Goal: Task Accomplishment & Management: Use online tool/utility

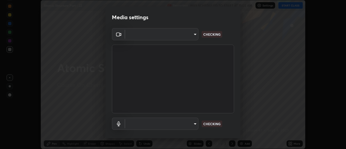
scroll to position [149, 345]
type input "de4d584312b4434b91bb48b0c0e382846541704910f56accdd629dbaa70238e6"
type input "default"
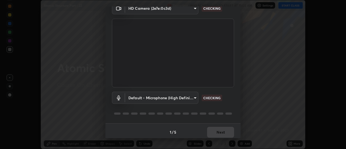
scroll to position [28, 0]
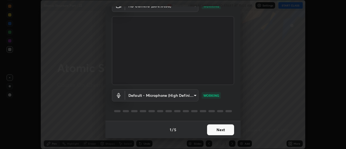
click at [223, 130] on button "Next" at bounding box center [220, 129] width 27 height 11
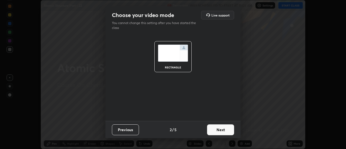
click at [222, 132] on button "Next" at bounding box center [220, 129] width 27 height 11
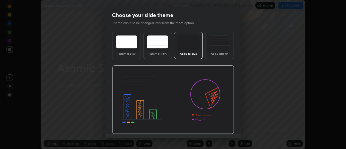
scroll to position [13, 0]
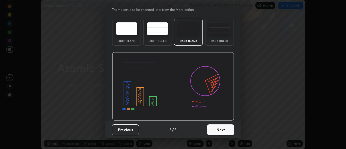
click at [227, 133] on button "Next" at bounding box center [220, 129] width 27 height 11
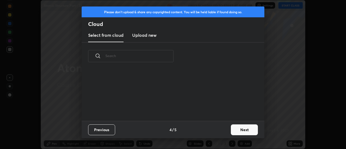
scroll to position [0, 0]
click at [228, 129] on div "Previous 4 / 5 Next" at bounding box center [173, 129] width 182 height 17
click at [239, 131] on button "Next" at bounding box center [244, 129] width 27 height 11
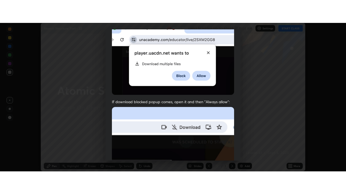
scroll to position [138, 0]
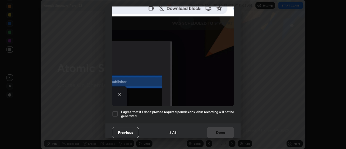
click at [118, 110] on div at bounding box center [115, 113] width 6 height 6
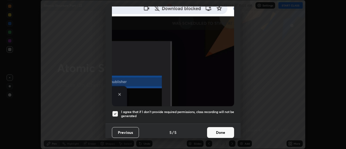
click at [217, 131] on button "Done" at bounding box center [220, 132] width 27 height 11
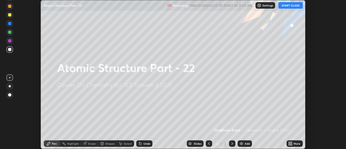
click at [294, 142] on div "More" at bounding box center [296, 143] width 7 height 3
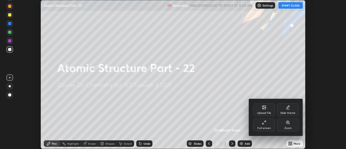
click at [266, 127] on div "Full screen" at bounding box center [263, 128] width 13 height 3
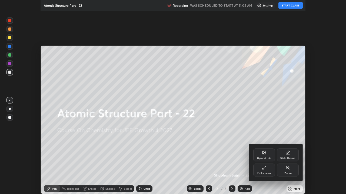
scroll to position [194, 346]
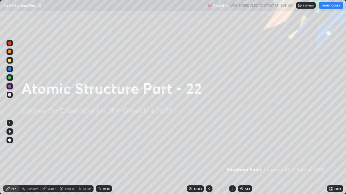
click at [329, 5] on button "START CLASS" at bounding box center [331, 5] width 24 height 6
click at [9, 60] on div at bounding box center [9, 60] width 3 height 3
click at [11, 134] on div at bounding box center [9, 131] width 6 height 6
click at [245, 148] on div "Add" at bounding box center [247, 189] width 5 height 3
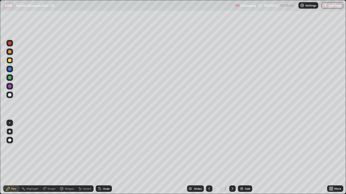
click at [8, 67] on div at bounding box center [9, 69] width 6 height 6
click at [105, 148] on div "Undo" at bounding box center [106, 189] width 7 height 3
click at [104, 148] on div "Undo" at bounding box center [104, 189] width 16 height 6
click at [12, 62] on div at bounding box center [9, 60] width 6 height 6
click at [103, 148] on div "Undo" at bounding box center [106, 189] width 7 height 3
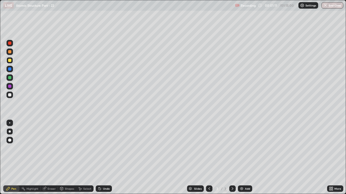
click at [100, 148] on div "Undo" at bounding box center [104, 189] width 16 height 6
click at [103, 148] on div "Undo" at bounding box center [104, 189] width 16 height 6
click at [11, 70] on div at bounding box center [9, 68] width 3 height 3
click at [10, 94] on div at bounding box center [9, 94] width 3 height 3
click at [245, 148] on div "Add" at bounding box center [247, 189] width 5 height 3
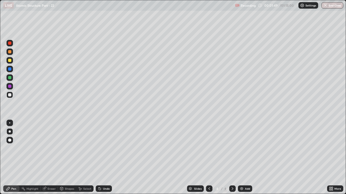
click at [106, 148] on div "Undo" at bounding box center [106, 189] width 7 height 3
click at [107, 148] on div "Undo" at bounding box center [106, 189] width 7 height 3
click at [108, 148] on div "Undo" at bounding box center [104, 189] width 16 height 6
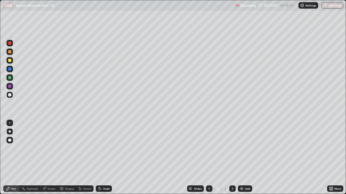
click at [108, 148] on div "Undo" at bounding box center [104, 189] width 16 height 6
click at [107, 148] on div "Undo" at bounding box center [104, 189] width 16 height 6
click at [103, 148] on div "Undo" at bounding box center [104, 189] width 16 height 6
click at [102, 148] on div "Undo" at bounding box center [104, 189] width 16 height 6
click at [104, 148] on div "Undo" at bounding box center [104, 189] width 16 height 6
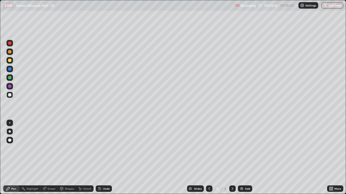
click at [68, 148] on div "Shapes" at bounding box center [67, 189] width 18 height 6
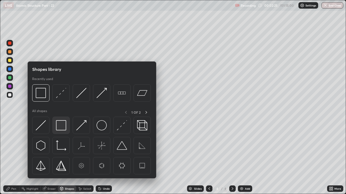
click at [60, 124] on img at bounding box center [61, 125] width 10 height 10
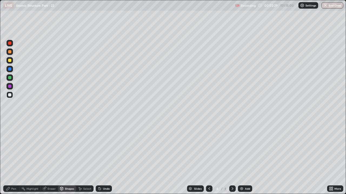
click at [9, 60] on div at bounding box center [9, 60] width 3 height 3
click at [245, 148] on div "Add" at bounding box center [247, 189] width 5 height 3
click at [10, 77] on div at bounding box center [9, 77] width 3 height 3
click at [11, 60] on div at bounding box center [9, 60] width 3 height 3
click at [105, 148] on div "Undo" at bounding box center [104, 189] width 16 height 6
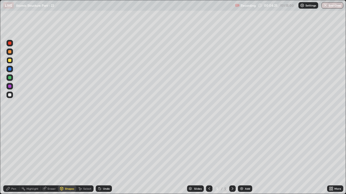
click at [14, 148] on div "Pen" at bounding box center [13, 189] width 5 height 3
click at [12, 95] on div at bounding box center [9, 95] width 6 height 6
click at [67, 148] on div "Shapes" at bounding box center [69, 189] width 9 height 3
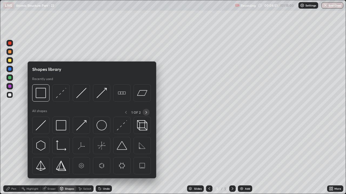
click at [144, 111] on div at bounding box center [146, 112] width 7 height 7
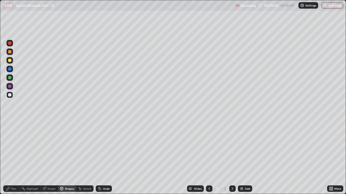
click at [106, 148] on div "Undo" at bounding box center [106, 189] width 7 height 3
click at [103, 148] on div "Undo" at bounding box center [104, 189] width 16 height 6
click at [14, 148] on div "Pen" at bounding box center [13, 189] width 5 height 3
click at [9, 80] on div at bounding box center [9, 78] width 6 height 6
click at [10, 52] on div at bounding box center [9, 51] width 3 height 3
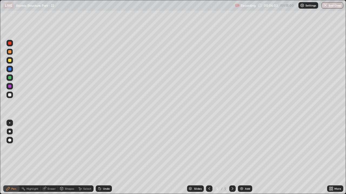
click at [107, 148] on div "Undo" at bounding box center [106, 189] width 7 height 3
click at [108, 148] on div "Undo" at bounding box center [104, 189] width 16 height 6
click at [110, 148] on div "Undo" at bounding box center [104, 189] width 16 height 6
click at [108, 148] on div "Undo" at bounding box center [106, 189] width 7 height 3
click at [102, 148] on div "Undo" at bounding box center [104, 189] width 16 height 6
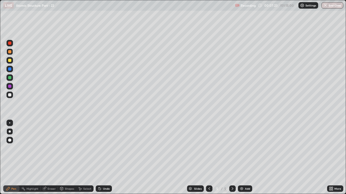
click at [10, 75] on div at bounding box center [9, 78] width 6 height 6
click at [246, 148] on div "Add" at bounding box center [247, 189] width 5 height 3
click at [9, 95] on div at bounding box center [9, 94] width 3 height 3
click at [63, 148] on div "Shapes" at bounding box center [67, 189] width 18 height 6
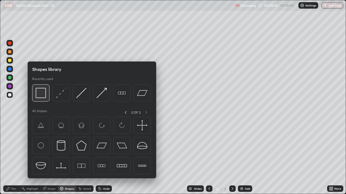
click at [42, 93] on img at bounding box center [41, 93] width 10 height 10
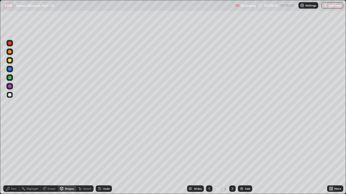
click at [9, 148] on icon at bounding box center [8, 189] width 4 height 4
click at [12, 60] on div at bounding box center [9, 60] width 6 height 6
click at [63, 148] on icon at bounding box center [61, 189] width 4 height 4
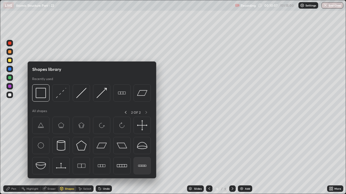
click at [140, 148] on img at bounding box center [142, 166] width 10 height 10
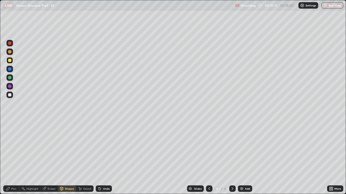
click at [105, 148] on div "Undo" at bounding box center [106, 189] width 7 height 3
click at [10, 95] on div at bounding box center [9, 94] width 3 height 3
click at [13, 148] on div "Pen" at bounding box center [13, 189] width 5 height 3
click at [10, 52] on div at bounding box center [9, 51] width 3 height 3
click at [11, 76] on div at bounding box center [9, 77] width 3 height 3
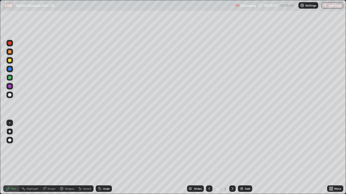
click at [10, 52] on div at bounding box center [9, 51] width 3 height 3
click at [10, 94] on div at bounding box center [9, 94] width 3 height 3
click at [10, 50] on div at bounding box center [9, 51] width 3 height 3
click at [10, 77] on div at bounding box center [9, 77] width 3 height 3
click at [8, 62] on div at bounding box center [9, 60] width 6 height 6
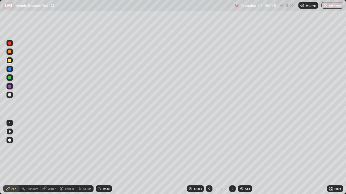
click at [9, 42] on div at bounding box center [9, 43] width 3 height 3
click at [102, 148] on div "Undo" at bounding box center [104, 189] width 16 height 6
click at [10, 94] on div at bounding box center [9, 94] width 3 height 3
click at [106, 148] on div "Undo" at bounding box center [106, 189] width 7 height 3
click at [104, 148] on div "Undo" at bounding box center [106, 189] width 7 height 3
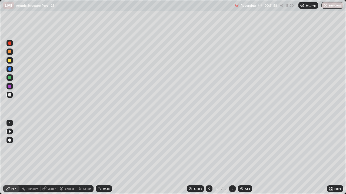
click at [12, 52] on div at bounding box center [9, 52] width 6 height 6
click at [10, 69] on div at bounding box center [9, 68] width 3 height 3
click at [110, 148] on div "Undo" at bounding box center [104, 189] width 16 height 6
click at [108, 148] on div "Undo" at bounding box center [106, 189] width 7 height 3
click at [108, 148] on div "Undo" at bounding box center [104, 189] width 16 height 6
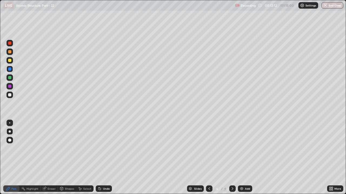
click at [65, 148] on div "Shapes" at bounding box center [69, 189] width 9 height 3
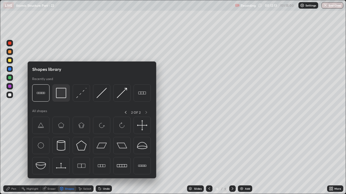
click at [61, 92] on img at bounding box center [61, 93] width 10 height 10
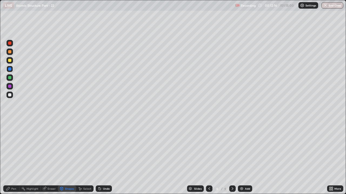
click at [11, 148] on div "Pen" at bounding box center [11, 189] width 16 height 6
click at [245, 148] on div "Add" at bounding box center [247, 189] width 5 height 3
click at [68, 148] on div "Shapes" at bounding box center [69, 189] width 9 height 3
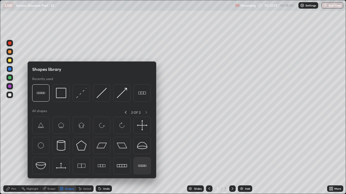
click at [144, 148] on img at bounding box center [142, 166] width 10 height 10
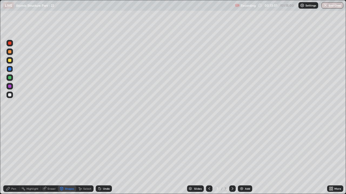
click at [10, 148] on icon at bounding box center [8, 189] width 4 height 4
click at [9, 95] on div at bounding box center [9, 94] width 3 height 3
click at [107, 148] on div "Undo" at bounding box center [106, 189] width 7 height 3
click at [110, 148] on div "Undo" at bounding box center [104, 189] width 16 height 6
click at [102, 148] on div "Undo" at bounding box center [104, 189] width 16 height 6
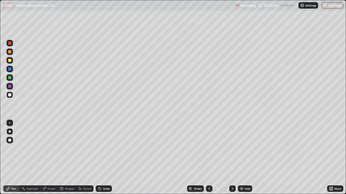
click at [105, 148] on div "Undo" at bounding box center [106, 189] width 7 height 3
click at [103, 148] on div "Undo" at bounding box center [106, 189] width 7 height 3
click at [104, 148] on div "Undo" at bounding box center [106, 189] width 7 height 3
click at [10, 78] on div at bounding box center [9, 77] width 3 height 3
click at [103, 148] on div "Undo" at bounding box center [104, 189] width 16 height 6
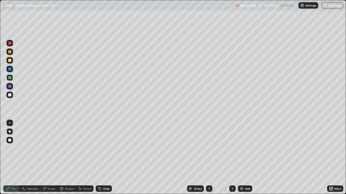
click at [107, 148] on div "Undo" at bounding box center [104, 189] width 16 height 6
click at [106, 148] on div "Undo" at bounding box center [104, 189] width 16 height 6
click at [108, 148] on div "Undo" at bounding box center [104, 189] width 16 height 6
click at [107, 148] on div "Undo" at bounding box center [104, 189] width 16 height 6
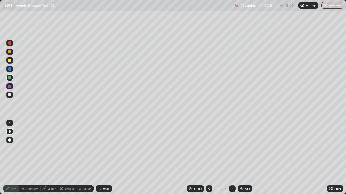
click at [104, 148] on div "Undo" at bounding box center [106, 189] width 7 height 3
click at [108, 148] on div "Undo" at bounding box center [104, 189] width 16 height 6
click at [109, 148] on div "Undo" at bounding box center [104, 189] width 16 height 6
click at [106, 148] on div "Undo" at bounding box center [104, 189] width 16 height 6
click at [106, 148] on div "Undo" at bounding box center [106, 189] width 7 height 3
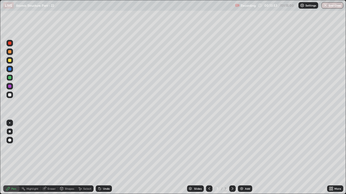
click at [103, 148] on div "Undo" at bounding box center [106, 189] width 7 height 3
click at [65, 148] on div "Shapes" at bounding box center [67, 189] width 18 height 6
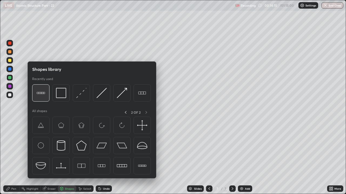
click at [45, 94] on img at bounding box center [41, 93] width 10 height 10
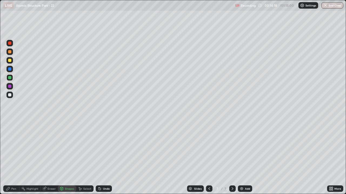
click at [10, 96] on div at bounding box center [9, 94] width 3 height 3
click at [13, 148] on div "Pen" at bounding box center [13, 189] width 5 height 3
click at [208, 148] on div at bounding box center [209, 189] width 6 height 6
click at [231, 148] on icon at bounding box center [232, 189] width 4 height 4
click at [246, 148] on div "Add" at bounding box center [247, 189] width 5 height 3
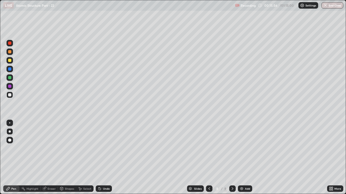
click at [10, 62] on div at bounding box center [9, 60] width 3 height 3
click at [106, 148] on div "Undo" at bounding box center [106, 189] width 7 height 3
click at [107, 148] on div "Undo" at bounding box center [106, 189] width 7 height 3
click at [105, 148] on div "Undo" at bounding box center [104, 189] width 16 height 6
click at [66, 148] on div "Shapes" at bounding box center [67, 189] width 18 height 6
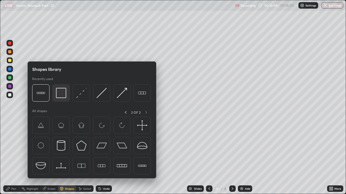
click at [62, 96] on img at bounding box center [61, 93] width 10 height 10
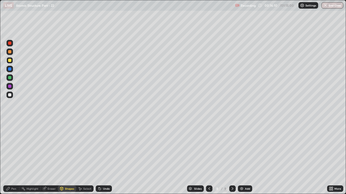
click at [9, 148] on icon at bounding box center [7, 188] width 3 height 3
click at [106, 148] on div "Undo" at bounding box center [104, 189] width 16 height 6
click at [108, 148] on div "Undo" at bounding box center [104, 189] width 16 height 6
click at [209, 148] on div at bounding box center [209, 189] width 6 height 6
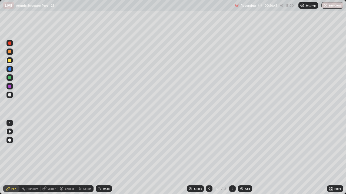
click at [10, 50] on div at bounding box center [9, 51] width 3 height 3
click at [9, 96] on div at bounding box center [9, 94] width 3 height 3
click at [106, 148] on div "Undo" at bounding box center [106, 189] width 7 height 3
click at [105, 148] on div "Undo" at bounding box center [106, 189] width 7 height 3
click at [104, 148] on div "Undo" at bounding box center [104, 189] width 16 height 6
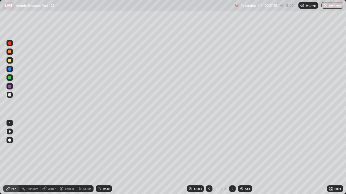
click at [232, 148] on icon at bounding box center [232, 189] width 4 height 4
click at [105, 148] on div "Undo" at bounding box center [106, 189] width 7 height 3
click at [107, 148] on div "Undo" at bounding box center [106, 189] width 7 height 3
click at [208, 148] on icon at bounding box center [209, 189] width 4 height 4
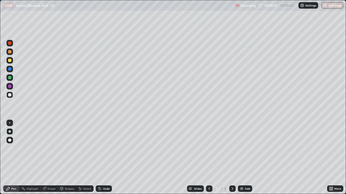
click at [232, 148] on icon at bounding box center [232, 189] width 4 height 4
click at [242, 148] on img at bounding box center [241, 189] width 4 height 4
click at [9, 50] on div at bounding box center [9, 51] width 3 height 3
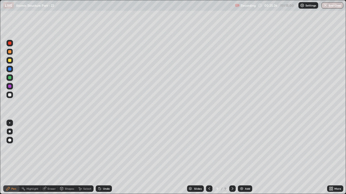
click at [68, 148] on div "Shapes" at bounding box center [69, 189] width 9 height 3
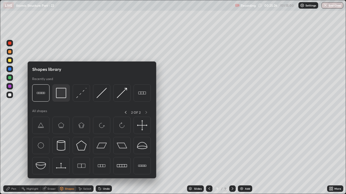
click at [64, 92] on img at bounding box center [61, 93] width 10 height 10
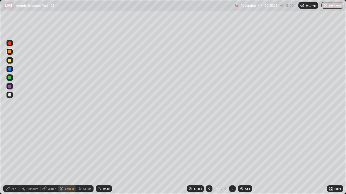
click at [15, 148] on div "Pen" at bounding box center [11, 189] width 16 height 6
click at [106, 148] on div "Undo" at bounding box center [106, 189] width 7 height 3
click at [108, 148] on div "Undo" at bounding box center [106, 189] width 7 height 3
click at [11, 78] on div at bounding box center [9, 77] width 3 height 3
click at [44, 148] on div "Eraser" at bounding box center [48, 189] width 17 height 6
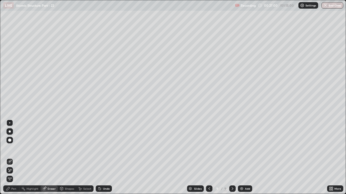
click at [9, 148] on icon at bounding box center [8, 189] width 4 height 4
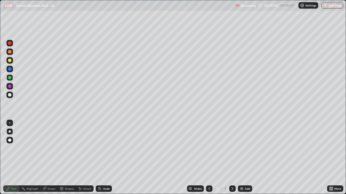
click at [106, 148] on div "Undo" at bounding box center [106, 189] width 7 height 3
click at [104, 148] on div "Undo" at bounding box center [106, 189] width 7 height 3
click at [105, 148] on div "Undo" at bounding box center [106, 189] width 7 height 3
click at [109, 148] on div "Undo" at bounding box center [104, 189] width 16 height 6
click at [108, 148] on div "Undo" at bounding box center [106, 189] width 7 height 3
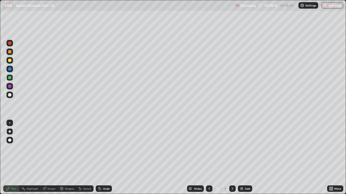
click at [107, 148] on div "Undo" at bounding box center [106, 189] width 7 height 3
click at [241, 148] on img at bounding box center [241, 189] width 4 height 4
click at [10, 95] on div at bounding box center [9, 94] width 3 height 3
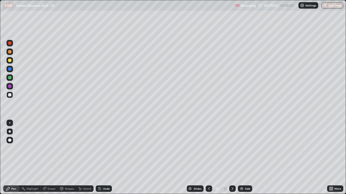
click at [10, 61] on div at bounding box center [9, 60] width 3 height 3
click at [106, 148] on div "Undo" at bounding box center [106, 189] width 7 height 3
click at [105, 148] on div "Undo" at bounding box center [106, 189] width 7 height 3
click at [11, 94] on div at bounding box center [9, 94] width 3 height 3
click at [105, 148] on div "Undo" at bounding box center [106, 189] width 7 height 3
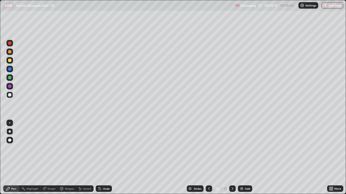
click at [106, 148] on div "Undo" at bounding box center [106, 189] width 7 height 3
click at [108, 148] on div "Undo" at bounding box center [106, 189] width 7 height 3
click at [244, 148] on div "Add" at bounding box center [245, 189] width 14 height 6
click at [11, 51] on div at bounding box center [9, 51] width 3 height 3
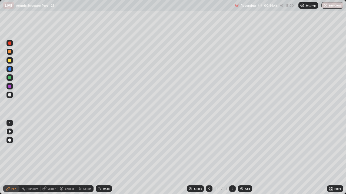
click at [10, 60] on div at bounding box center [9, 60] width 3 height 3
click at [11, 97] on div at bounding box center [9, 95] width 6 height 6
click at [50, 148] on div "Eraser" at bounding box center [52, 189] width 8 height 3
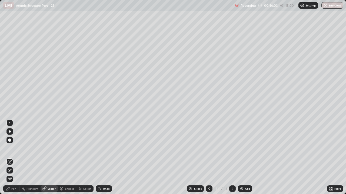
click at [16, 148] on div "Pen" at bounding box center [11, 189] width 16 height 6
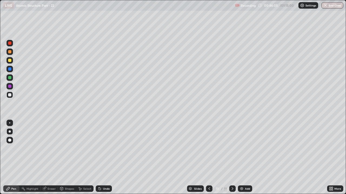
click at [9, 60] on div at bounding box center [9, 60] width 3 height 3
click at [104, 148] on div "Undo" at bounding box center [106, 189] width 7 height 3
click at [105, 148] on div "Undo" at bounding box center [106, 189] width 7 height 3
click at [13, 98] on div at bounding box center [9, 95] width 6 height 9
click at [10, 52] on div at bounding box center [9, 51] width 3 height 3
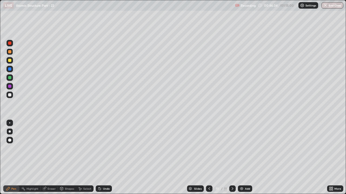
click at [12, 95] on div at bounding box center [9, 95] width 6 height 6
click at [68, 148] on div "Shapes" at bounding box center [69, 189] width 9 height 3
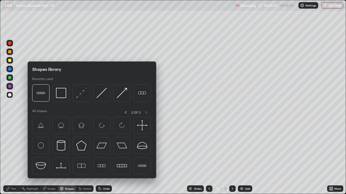
click at [11, 148] on div "Pen" at bounding box center [13, 189] width 5 height 3
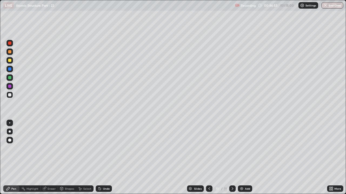
click at [12, 148] on div "Pen" at bounding box center [13, 189] width 5 height 3
click at [245, 148] on div "Add" at bounding box center [247, 189] width 5 height 3
click at [11, 52] on div at bounding box center [9, 51] width 3 height 3
click at [109, 148] on div "Undo" at bounding box center [104, 189] width 16 height 6
click at [12, 62] on div at bounding box center [9, 60] width 6 height 6
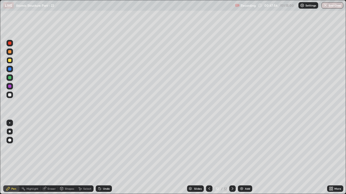
click at [66, 148] on div "Shapes" at bounding box center [69, 189] width 9 height 3
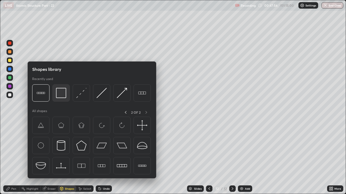
click at [62, 94] on img at bounding box center [61, 93] width 10 height 10
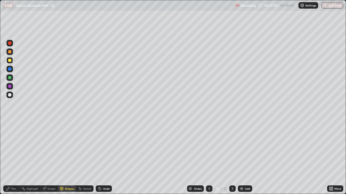
click at [9, 148] on icon at bounding box center [8, 189] width 4 height 4
click at [245, 148] on div "Add" at bounding box center [247, 189] width 5 height 3
click at [12, 54] on div at bounding box center [9, 52] width 6 height 6
click at [11, 52] on div at bounding box center [9, 51] width 3 height 3
click at [104, 148] on div "Undo" at bounding box center [106, 189] width 7 height 3
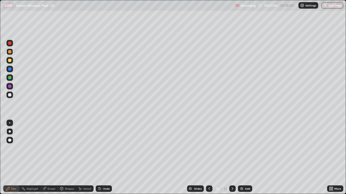
click at [103, 148] on div "Undo" at bounding box center [104, 189] width 16 height 6
click at [104, 148] on div "Undo" at bounding box center [104, 189] width 16 height 6
click at [67, 148] on div "Shapes" at bounding box center [69, 189] width 9 height 3
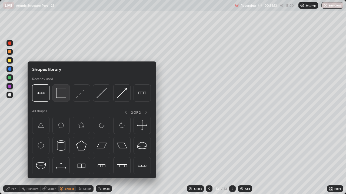
click at [63, 94] on img at bounding box center [61, 93] width 10 height 10
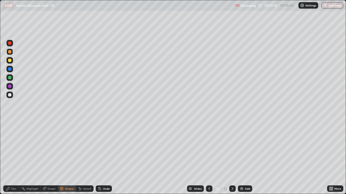
click at [13, 148] on div "Pen" at bounding box center [13, 189] width 5 height 3
click at [12, 96] on div at bounding box center [9, 95] width 6 height 6
click at [11, 62] on div at bounding box center [9, 60] width 3 height 3
click at [48, 148] on div "Eraser" at bounding box center [48, 189] width 17 height 6
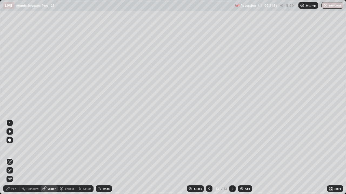
click at [10, 148] on div "Pen" at bounding box center [11, 189] width 16 height 6
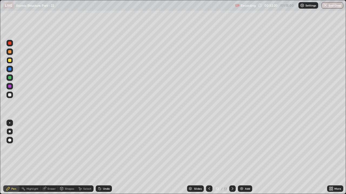
click at [9, 96] on div at bounding box center [9, 94] width 3 height 3
click at [48, 148] on div "Eraser" at bounding box center [48, 189] width 17 height 6
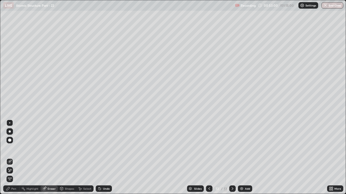
click at [13, 148] on div "Pen" at bounding box center [13, 189] width 5 height 3
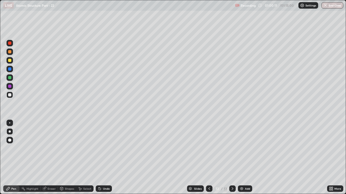
click at [9, 86] on div at bounding box center [9, 86] width 3 height 3
click at [106, 148] on div "Undo" at bounding box center [106, 189] width 7 height 3
click at [246, 148] on div "Add" at bounding box center [247, 189] width 5 height 3
click at [10, 52] on div at bounding box center [9, 51] width 3 height 3
click at [108, 148] on div "Undo" at bounding box center [106, 189] width 7 height 3
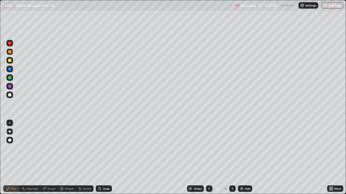
click at [66, 148] on div "Shapes" at bounding box center [69, 189] width 9 height 3
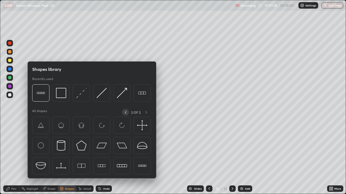
click at [125, 113] on icon at bounding box center [125, 112] width 4 height 4
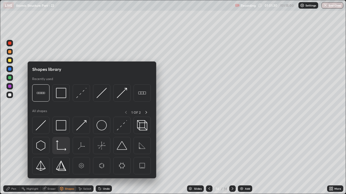
click at [62, 144] on img at bounding box center [61, 146] width 10 height 10
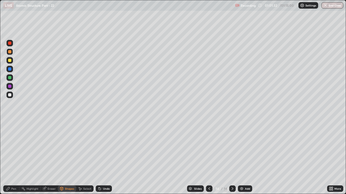
click at [10, 148] on icon at bounding box center [8, 189] width 4 height 4
click at [10, 95] on div at bounding box center [9, 94] width 3 height 3
click at [106, 148] on div "Undo" at bounding box center [104, 189] width 16 height 6
click at [107, 148] on div "Undo" at bounding box center [106, 189] width 7 height 3
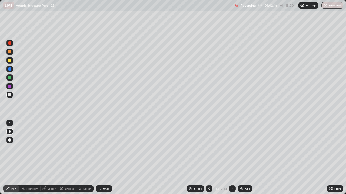
click at [108, 148] on div "Undo" at bounding box center [104, 189] width 16 height 6
click at [106, 148] on div "Undo" at bounding box center [104, 189] width 16 height 6
click at [105, 148] on div "Undo" at bounding box center [104, 189] width 16 height 6
click at [103, 148] on div "Undo" at bounding box center [104, 189] width 16 height 6
click at [105, 148] on div "Undo" at bounding box center [106, 189] width 7 height 3
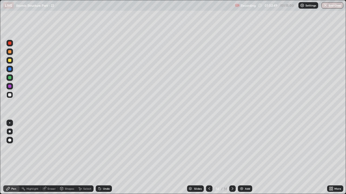
click at [105, 148] on div "Undo" at bounding box center [106, 189] width 7 height 3
click at [10, 52] on div at bounding box center [9, 51] width 3 height 3
click at [11, 95] on div at bounding box center [9, 94] width 3 height 3
click at [49, 148] on div "Eraser" at bounding box center [52, 189] width 8 height 3
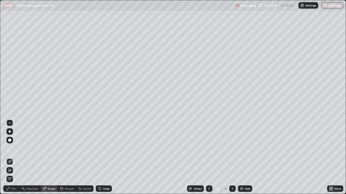
click at [11, 148] on icon at bounding box center [10, 170] width 4 height 5
click at [9, 148] on div "Pen" at bounding box center [11, 189] width 16 height 6
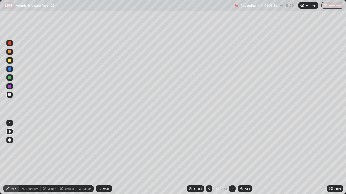
click at [11, 62] on div at bounding box center [9, 60] width 3 height 3
click at [10, 140] on div at bounding box center [9, 140] width 3 height 3
click at [11, 94] on div at bounding box center [9, 94] width 3 height 3
click at [10, 123] on div at bounding box center [9, 123] width 1 height 1
click at [9, 43] on div at bounding box center [9, 43] width 3 height 3
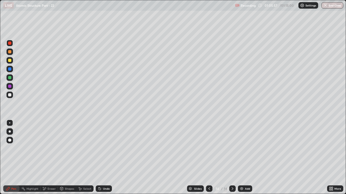
click at [246, 148] on div "Add" at bounding box center [245, 189] width 14 height 6
click at [9, 134] on div at bounding box center [9, 131] width 6 height 6
click at [10, 53] on div at bounding box center [9, 51] width 3 height 3
click at [9, 94] on div at bounding box center [9, 94] width 3 height 3
click at [103, 148] on div "Undo" at bounding box center [106, 189] width 7 height 3
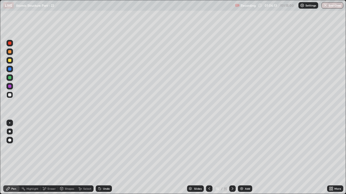
click at [87, 148] on div "Select" at bounding box center [84, 189] width 17 height 6
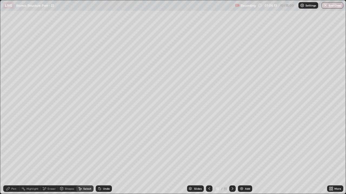
click at [70, 148] on div "Shapes" at bounding box center [69, 189] width 9 height 3
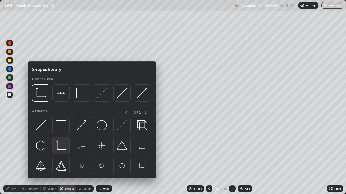
click at [64, 145] on img at bounding box center [61, 146] width 10 height 10
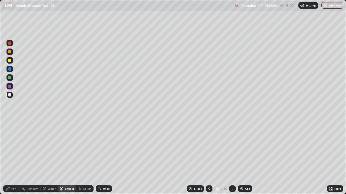
click at [11, 148] on div "Pen" at bounding box center [11, 189] width 16 height 6
click at [10, 86] on div at bounding box center [9, 86] width 3 height 3
click at [11, 95] on div at bounding box center [9, 94] width 3 height 3
click at [11, 78] on div at bounding box center [9, 77] width 3 height 3
click at [11, 59] on div at bounding box center [9, 60] width 3 height 3
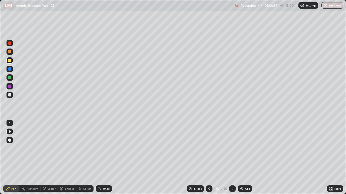
click at [106, 148] on div "Undo" at bounding box center [104, 189] width 16 height 6
click at [109, 148] on div "Undo" at bounding box center [104, 189] width 16 height 6
click at [107, 148] on div "Undo" at bounding box center [106, 189] width 7 height 3
click at [106, 148] on div "Undo" at bounding box center [104, 189] width 16 height 6
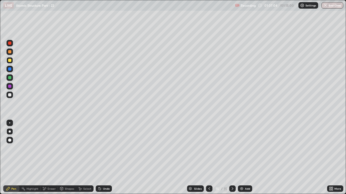
click at [106, 148] on div "Undo" at bounding box center [104, 189] width 16 height 6
click at [108, 148] on div "Undo" at bounding box center [106, 189] width 7 height 3
click at [107, 148] on div "Undo" at bounding box center [104, 189] width 16 height 6
click at [10, 94] on div at bounding box center [9, 94] width 3 height 3
click at [10, 43] on div at bounding box center [9, 43] width 3 height 3
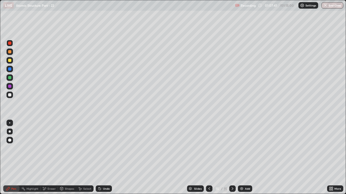
click at [9, 78] on div at bounding box center [9, 77] width 3 height 3
click at [104, 148] on div "Undo" at bounding box center [104, 189] width 16 height 6
click at [102, 148] on div "Undo" at bounding box center [104, 189] width 16 height 6
click at [9, 140] on div at bounding box center [9, 140] width 3 height 3
click at [11, 69] on div at bounding box center [9, 68] width 3 height 3
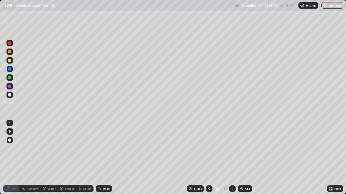
click at [10, 123] on div at bounding box center [9, 123] width 1 height 1
click at [110, 148] on div "Undo" at bounding box center [104, 189] width 16 height 6
click at [334, 6] on button "End Class" at bounding box center [332, 5] width 22 height 6
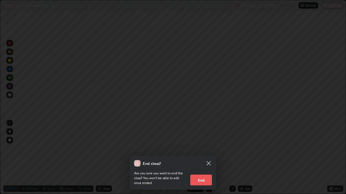
click at [200, 148] on button "End" at bounding box center [201, 180] width 22 height 11
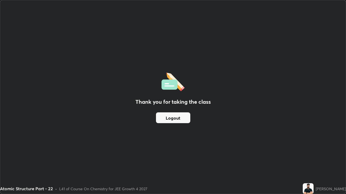
click at [178, 117] on button "Logout" at bounding box center [173, 118] width 34 height 11
click at [175, 114] on button "Logout" at bounding box center [173, 118] width 34 height 11
